Goal: Task Accomplishment & Management: Manage account settings

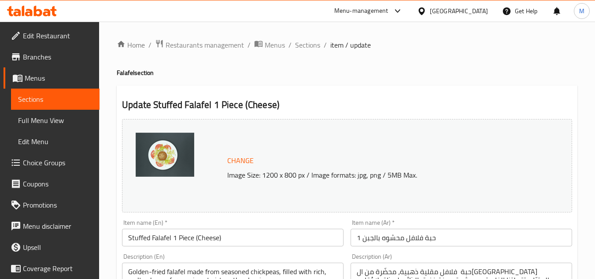
scroll to position [215, 0]
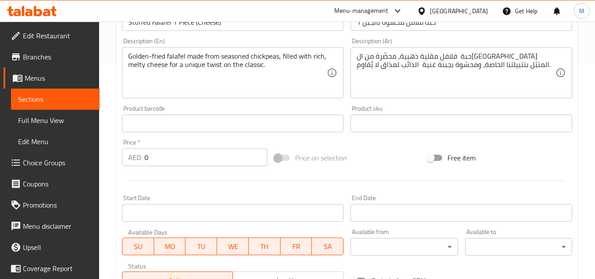
click at [471, 15] on div "[GEOGRAPHIC_DATA]" at bounding box center [459, 11] width 58 height 10
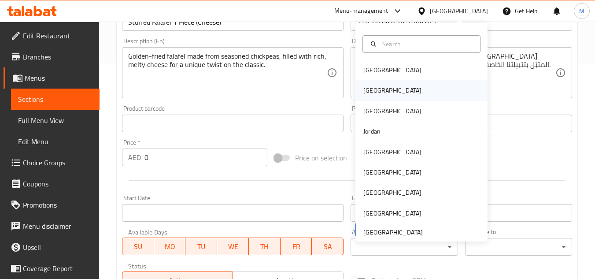
click at [378, 93] on div "[GEOGRAPHIC_DATA]" at bounding box center [392, 90] width 72 height 20
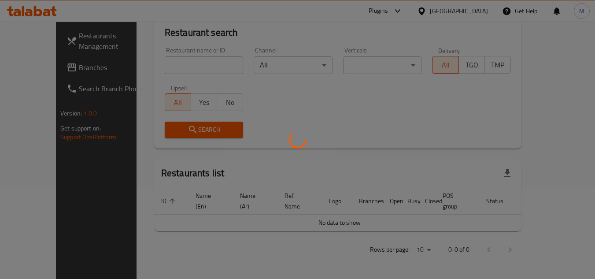
scroll to position [81, 0]
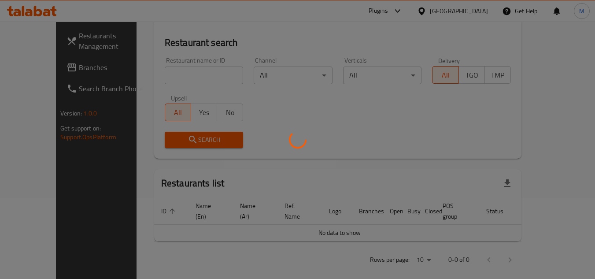
click at [37, 10] on div at bounding box center [297, 139] width 595 height 279
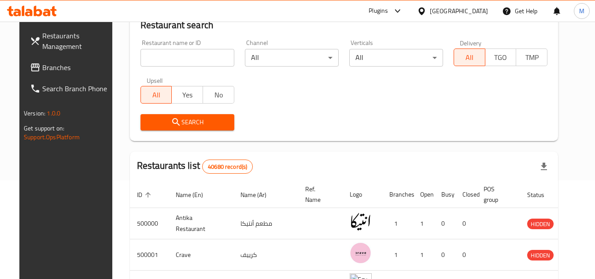
scroll to position [83, 0]
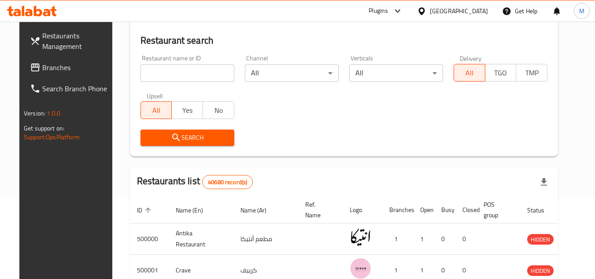
click at [42, 62] on span "Branches" at bounding box center [77, 67] width 70 height 11
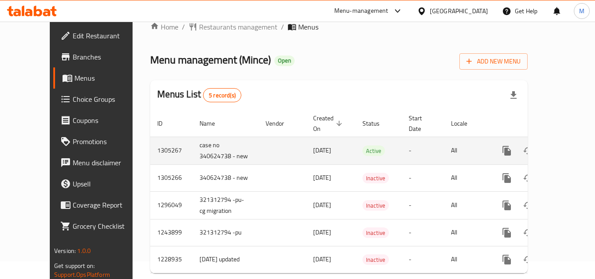
scroll to position [27, 0]
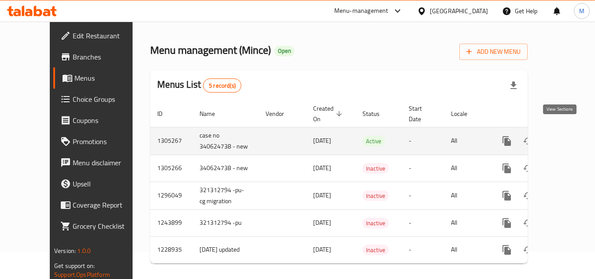
click at [565, 136] on icon "enhanced table" at bounding box center [570, 141] width 11 height 11
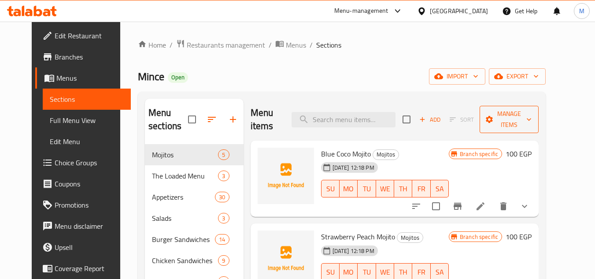
click at [531, 117] on span "Manage items" at bounding box center [508, 119] width 45 height 22
click at [538, 74] on span "export" at bounding box center [517, 76] width 43 height 11
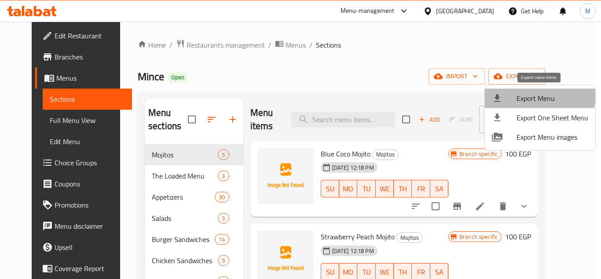
click at [536, 94] on span "Export Menu" at bounding box center [553, 98] width 72 height 11
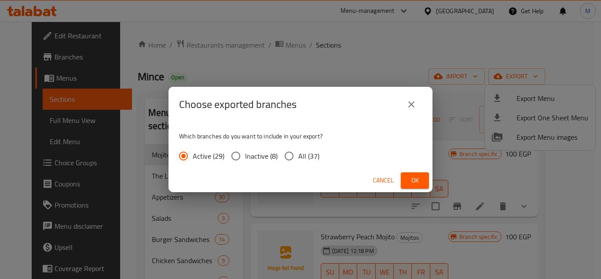
click at [307, 154] on span "All (37)" at bounding box center [308, 156] width 21 height 11
click at [298, 154] on input "All (37)" at bounding box center [289, 156] width 18 height 18
radio input "true"
click at [418, 182] on span "Ok" at bounding box center [415, 180] width 14 height 11
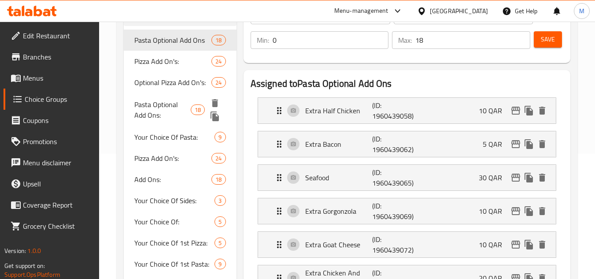
scroll to position [101, 0]
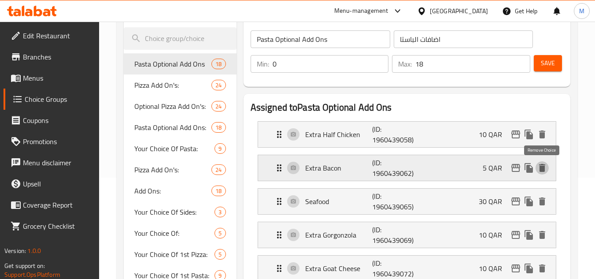
click at [540, 170] on icon "delete" at bounding box center [542, 168] width 6 height 8
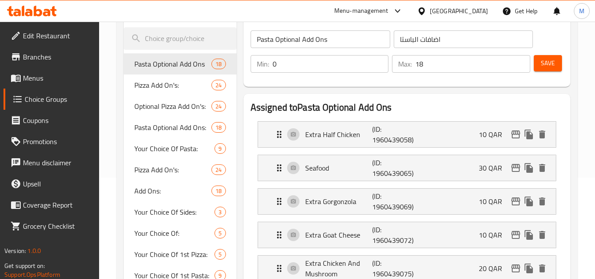
click at [547, 61] on span "Save" at bounding box center [547, 63] width 14 height 11
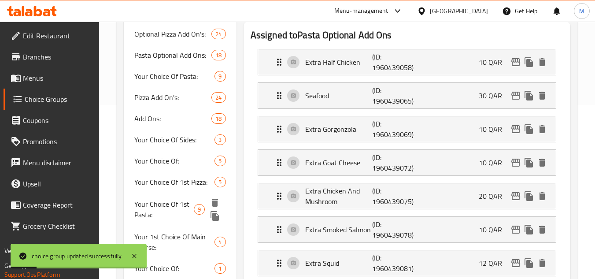
scroll to position [189, 0]
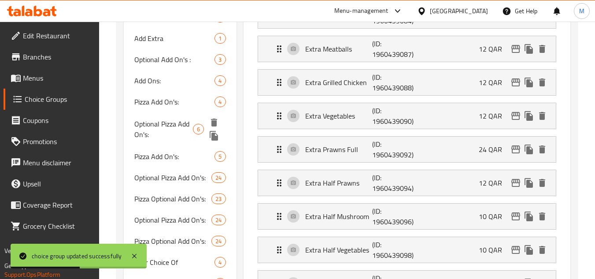
click at [169, 127] on span "Optional Pizza Add On's:" at bounding box center [163, 128] width 59 height 21
type input "Optional Pizza Add On's:"
type input "إضافات البيتزا:"
type input "6"
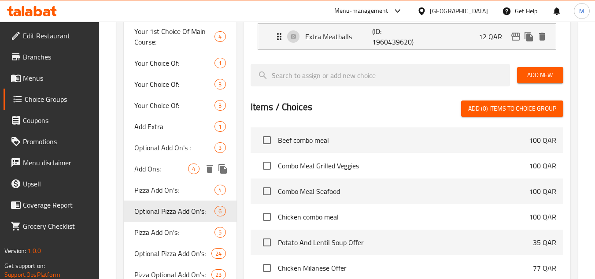
scroll to position [409, 0]
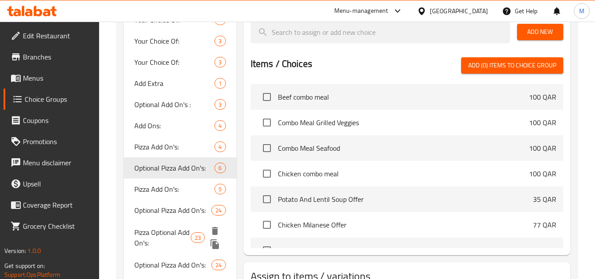
click at [175, 220] on div "Pizza Optional Add On's: 23" at bounding box center [180, 236] width 112 height 33
type input "Pizza Optional Add On's:"
type input "23"
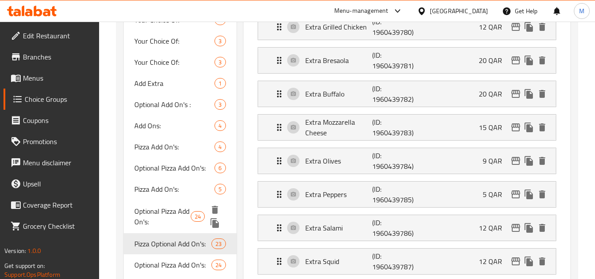
click at [180, 207] on span "Optional Pizza Add On's:" at bounding box center [162, 216] width 56 height 21
type input "Optional Pizza Add On's:"
type input "24"
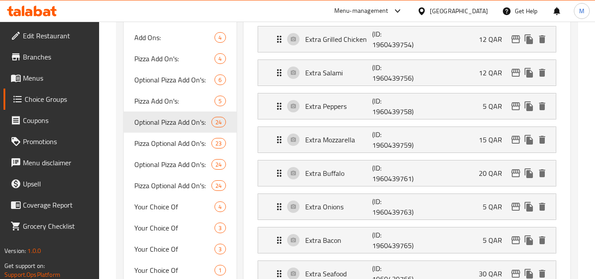
scroll to position [541, 0]
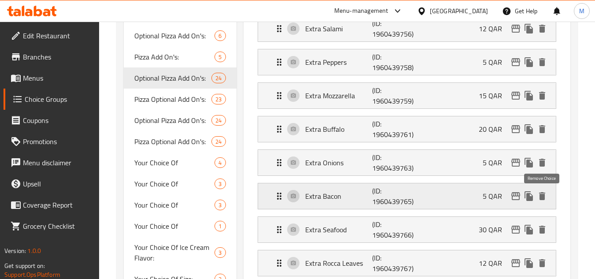
click at [544, 199] on icon "delete" at bounding box center [542, 196] width 6 height 8
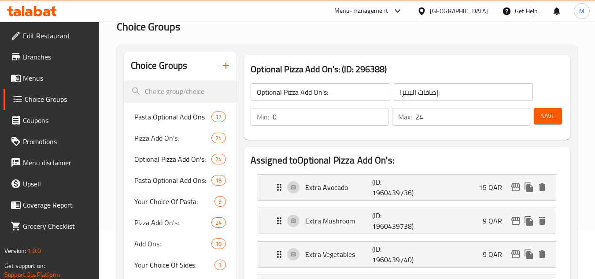
scroll to position [13, 0]
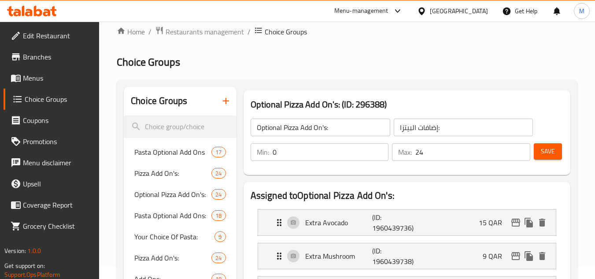
click at [548, 147] on span "Save" at bounding box center [547, 151] width 14 height 11
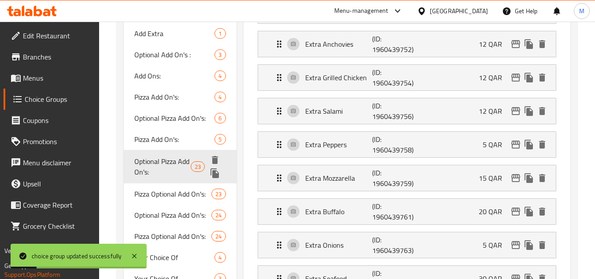
scroll to position [541, 0]
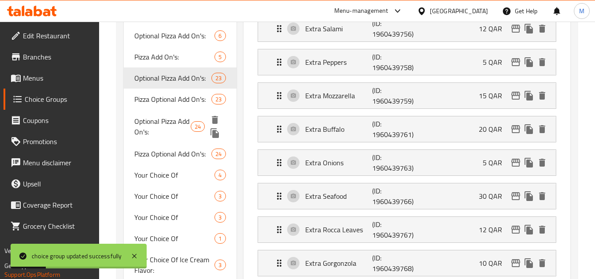
click at [193, 121] on div "24" at bounding box center [198, 126] width 14 height 11
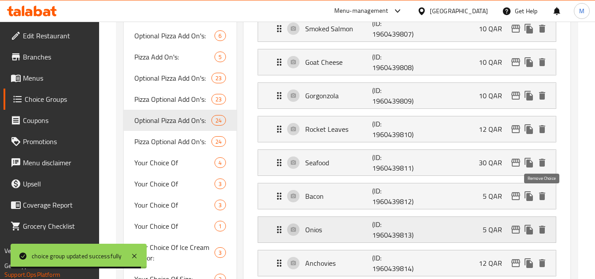
click at [542, 198] on icon "delete" at bounding box center [542, 196] width 6 height 8
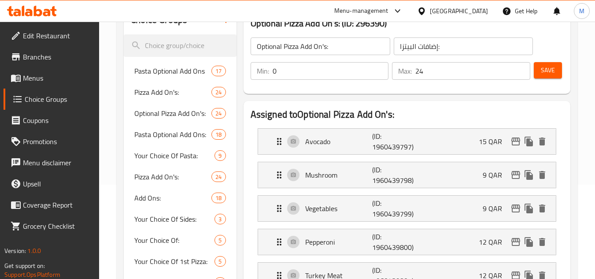
scroll to position [13, 0]
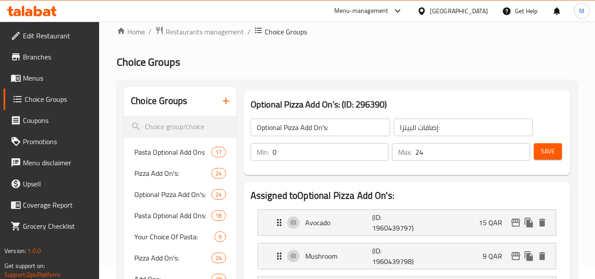
click at [544, 153] on span "Save" at bounding box center [547, 151] width 14 height 11
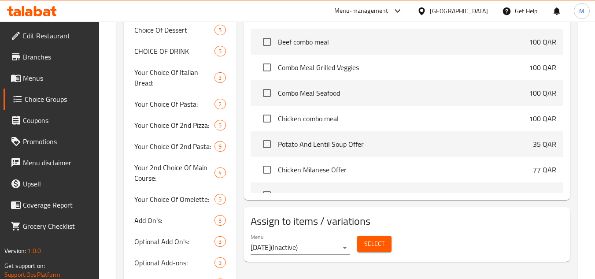
scroll to position [981, 0]
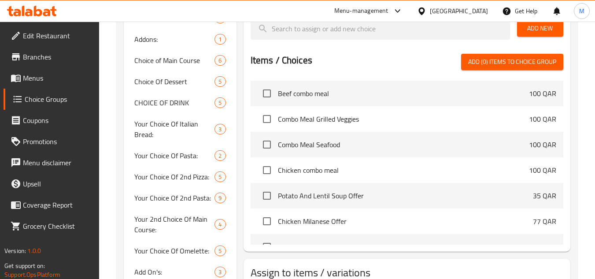
click at [24, 6] on icon at bounding box center [32, 11] width 50 height 11
